Goal: Task Accomplishment & Management: Complete application form

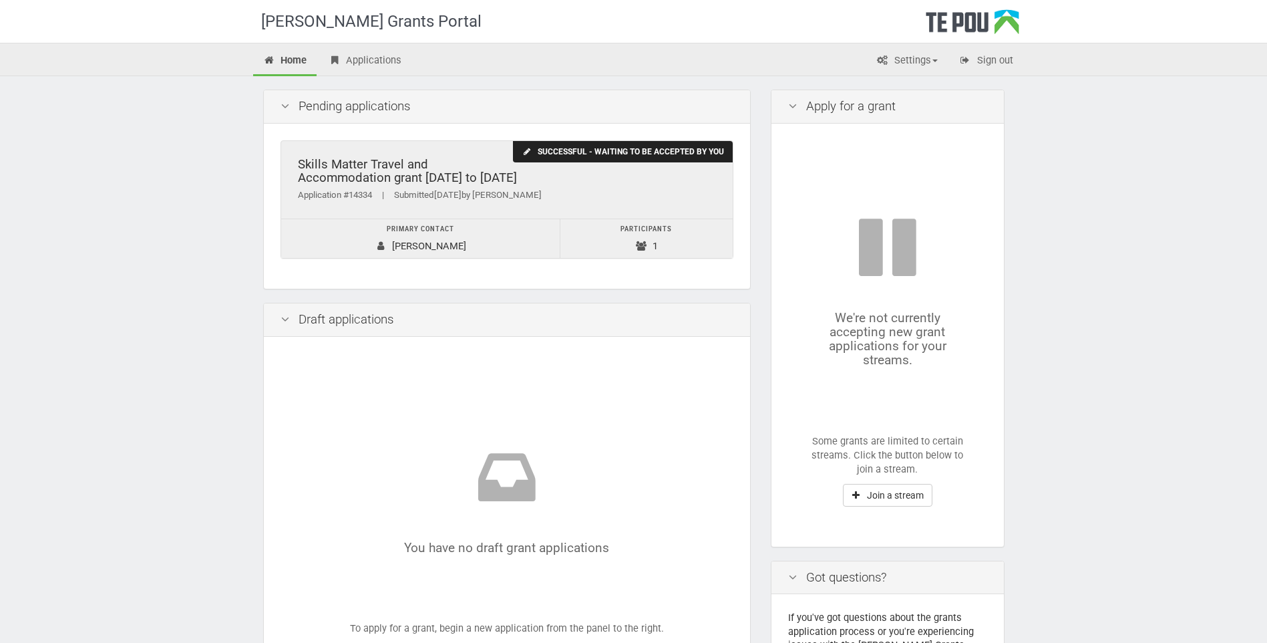
click at [665, 154] on div "Successful - waiting to be accepted by you" at bounding box center [622, 152] width 219 height 22
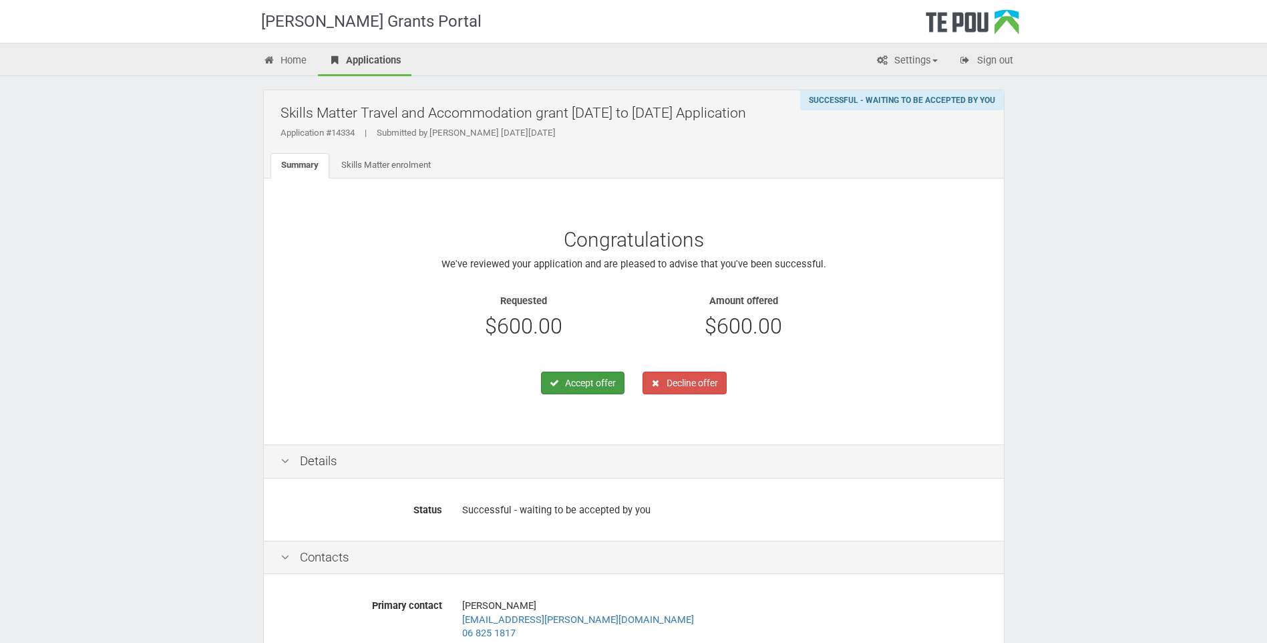
click at [587, 381] on button "Accept offer" at bounding box center [582, 382] width 83 height 23
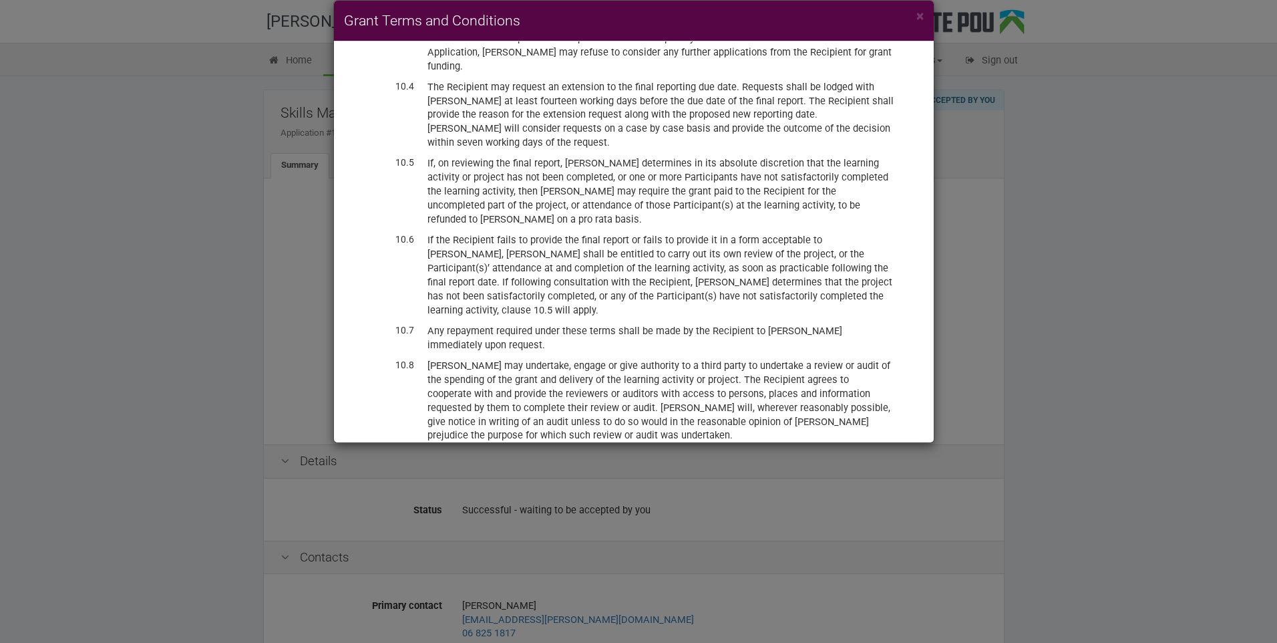
scroll to position [3362, 0]
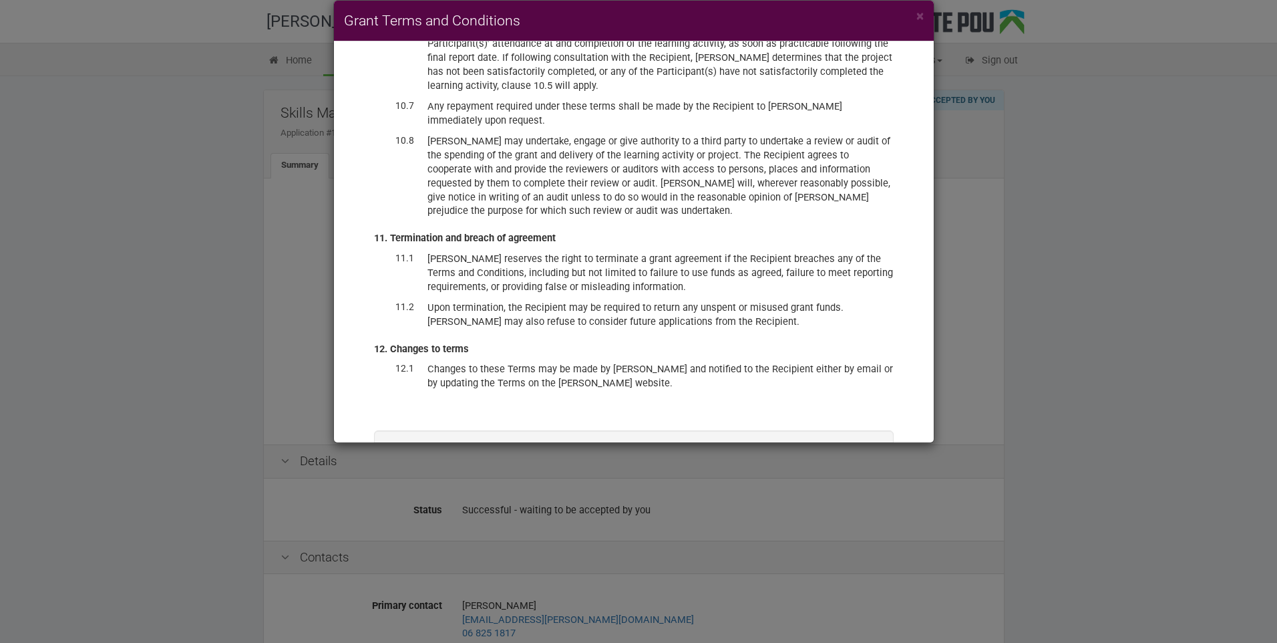
click at [408, 472] on label "I have read and accept these terms and conditions, and accept the offer of fund…" at bounding box center [634, 485] width 452 height 27
click at [407, 471] on input "I have read and accept these terms and conditions, and accept the offer of fund…" at bounding box center [407, 471] width 1 height 1
checkbox input "true"
click at [827, 512] on button "Accept offer" at bounding box center [833, 523] width 79 height 23
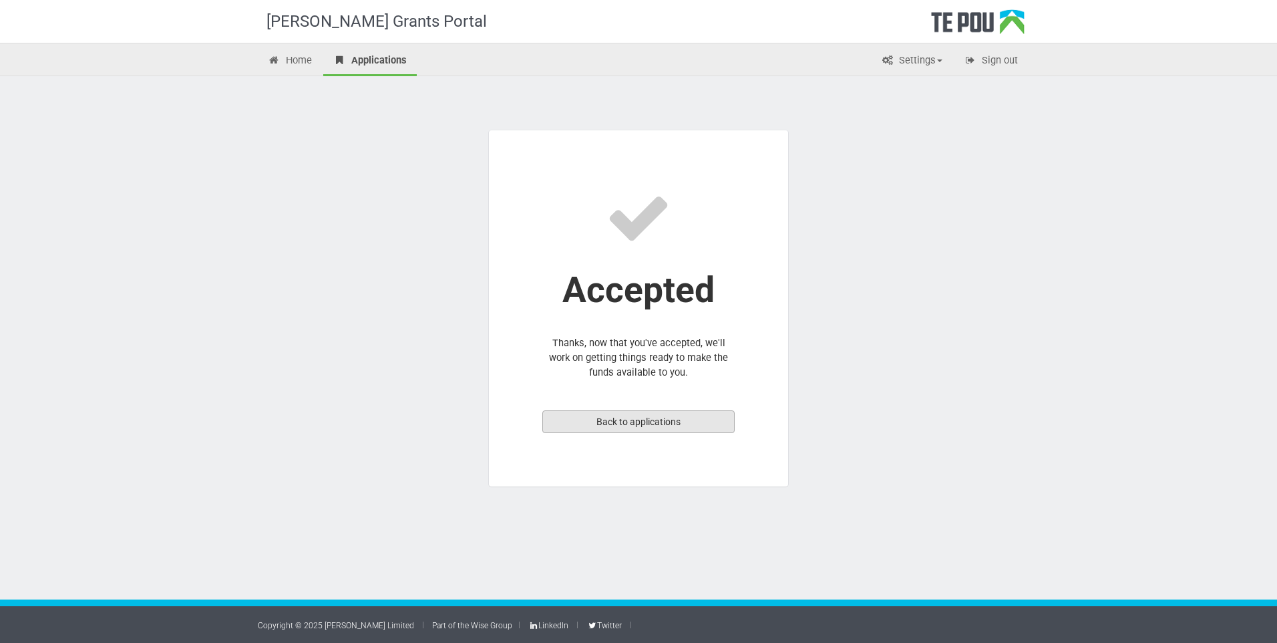
click at [697, 427] on link "Back to applications" at bounding box center [638, 421] width 192 height 23
